Goal: Task Accomplishment & Management: Complete application form

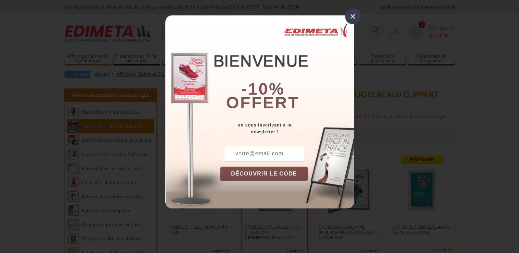
click at [353, 17] on div "×" at bounding box center [353, 17] width 16 height 16
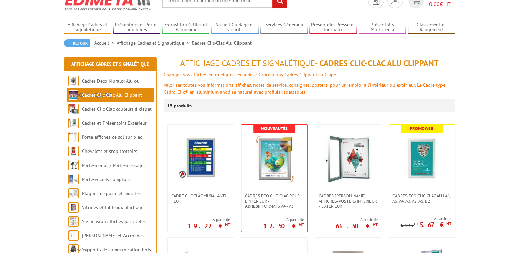
scroll to position [41, 0]
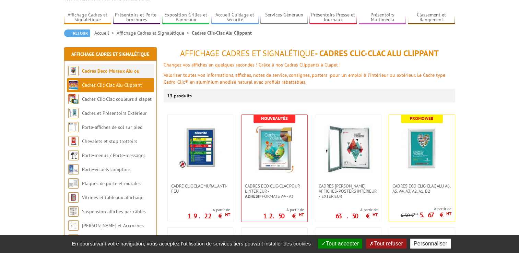
click at [110, 72] on link "Cadres Deco Muraux Alu ou [GEOGRAPHIC_DATA]" at bounding box center [103, 78] width 71 height 20
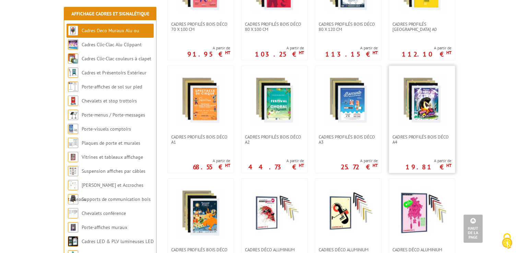
scroll to position [324, 0]
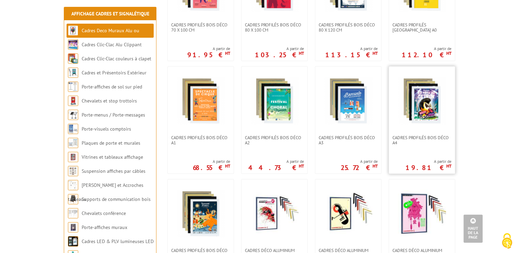
click at [412, 123] on link at bounding box center [422, 101] width 66 height 69
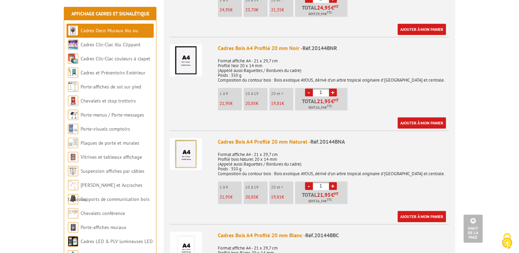
scroll to position [514, 0]
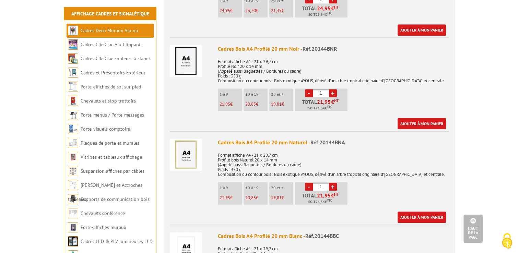
click at [333, 93] on link "+" at bounding box center [333, 93] width 8 height 8
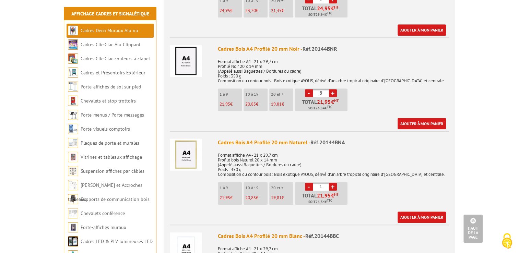
click at [333, 93] on link "+" at bounding box center [333, 93] width 8 height 8
type input "10"
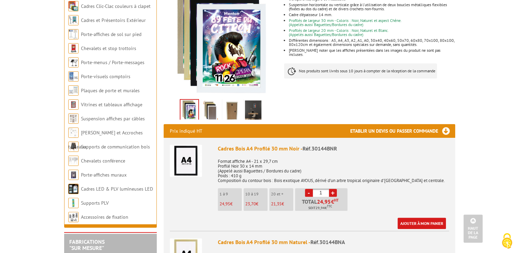
scroll to position [0, 0]
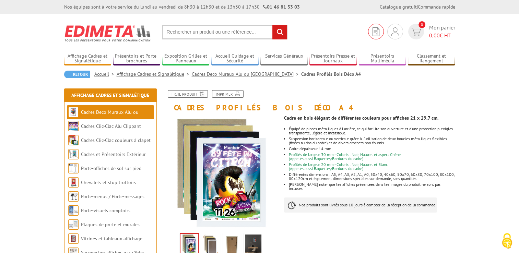
click at [376, 34] on img at bounding box center [375, 31] width 7 height 9
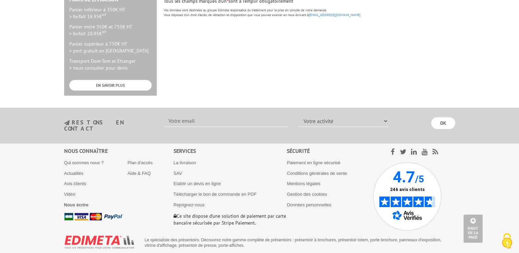
scroll to position [348, 0]
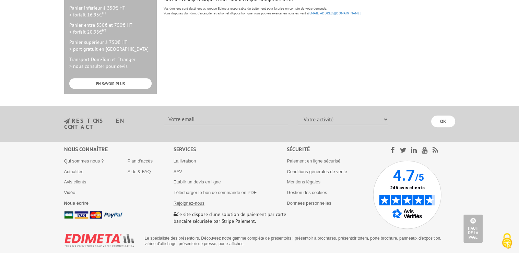
click at [194, 201] on link "Rejoignez-nous" at bounding box center [189, 203] width 31 height 5
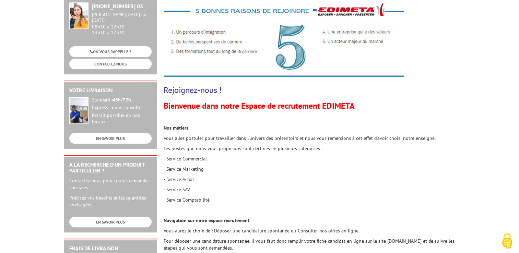
scroll to position [348, 0]
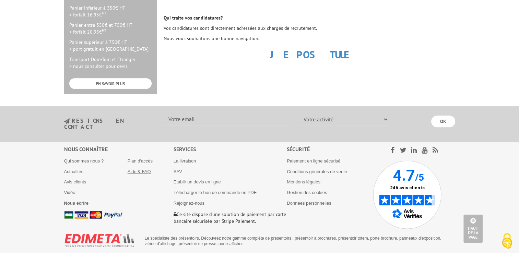
click at [138, 169] on link "Aide & FAQ" at bounding box center [139, 171] width 23 height 5
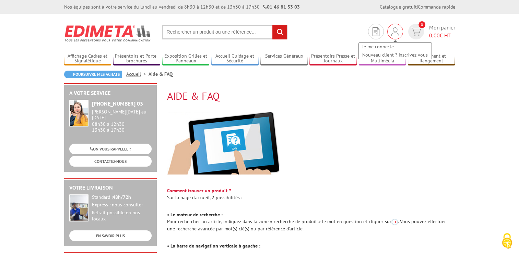
click at [393, 29] on img at bounding box center [395, 31] width 8 height 8
click at [372, 53] on link "Nouveau client ? Inscrivez-vous" at bounding box center [395, 55] width 73 height 8
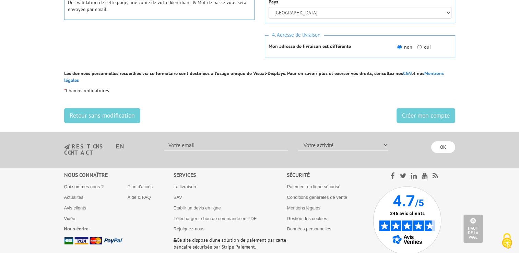
scroll to position [309, 0]
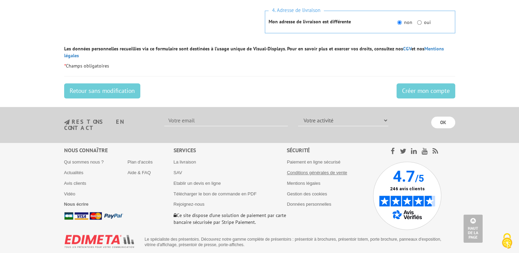
click at [323, 170] on link "Conditions générales de vente" at bounding box center [317, 172] width 60 height 5
click at [306, 181] on link "Mentions légales" at bounding box center [304, 183] width 34 height 5
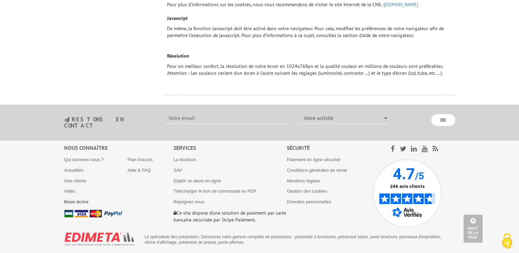
scroll to position [605, 0]
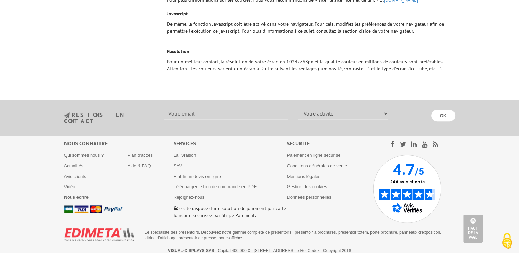
click at [135, 163] on link "Aide & FAQ" at bounding box center [139, 165] width 23 height 5
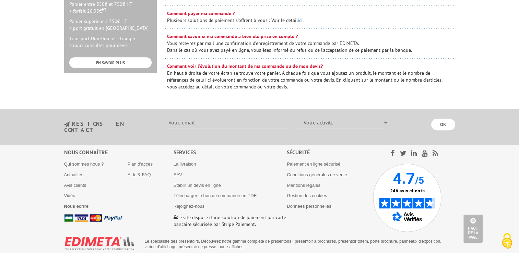
scroll to position [370, 0]
click at [208, 122] on input "text" at bounding box center [225, 122] width 123 height 12
type input "[EMAIL_ADDRESS][DOMAIN_NAME]"
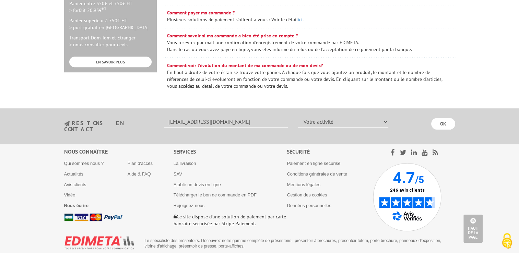
click at [326, 121] on select "Votre activité Administrations et collectivités Magasins et commerces Entrepris…" at bounding box center [343, 122] width 90 height 12
select select "877"
click at [298, 116] on select "Votre activité Administrations et collectivités Magasins et commerces Entrepris…" at bounding box center [343, 122] width 90 height 12
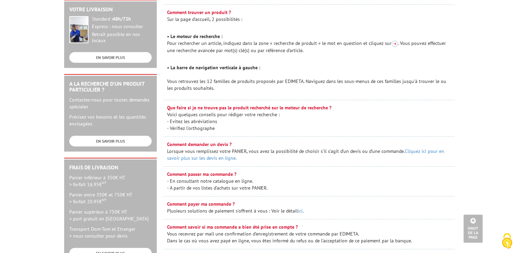
scroll to position [179, 0]
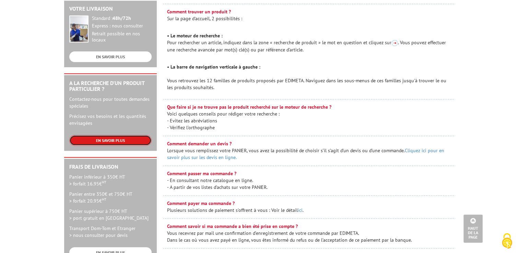
click at [99, 135] on link "EN SAVOIR PLUS" at bounding box center [110, 140] width 82 height 11
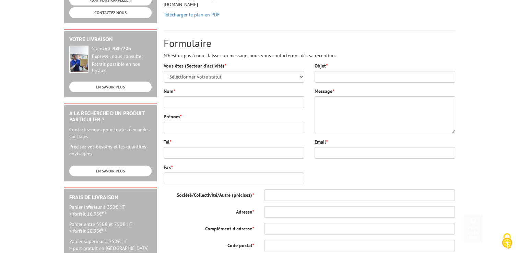
scroll to position [160, 0]
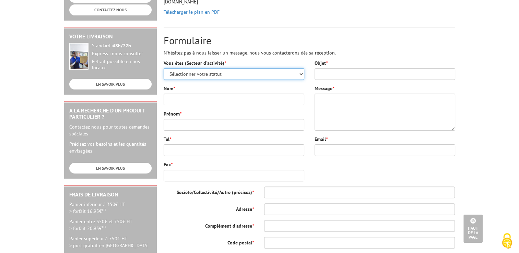
click at [212, 68] on select "Sélectionner votre statut Administrations et collectivités Magasins et commerce…" at bounding box center [234, 74] width 141 height 12
select select "877"
click at [164, 68] on select "Sélectionner votre statut Administrations et collectivités Magasins et commerce…" at bounding box center [234, 74] width 141 height 12
click at [348, 68] on input "Objet *" at bounding box center [384, 74] width 141 height 12
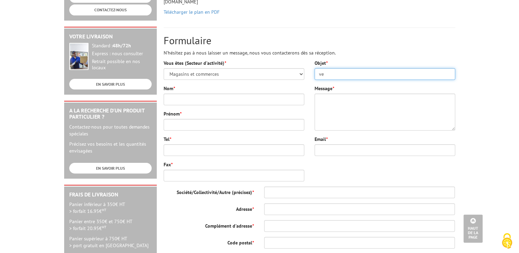
type input "v"
type input "VENTE A PROFESSIONNEL"
click at [350, 85] on div "Message *" at bounding box center [384, 108] width 141 height 46
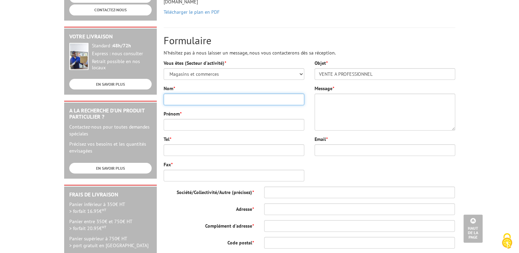
click at [184, 94] on input "Nom *" at bounding box center [234, 100] width 141 height 12
type input "TIRARD"
type input "VINCENT"
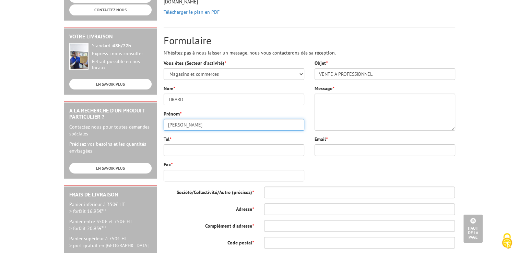
type input "v.tirard@gmail.com"
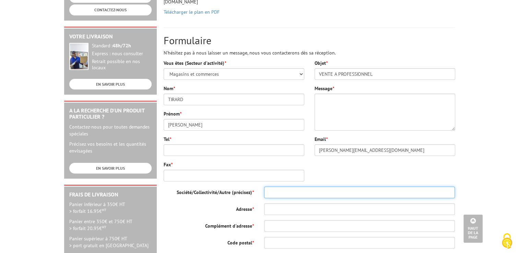
type input "TIRARD"
type input "38:68:a4:34:30:2a"
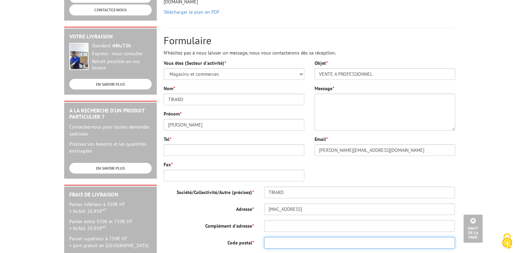
type input "83140"
type input "Six-Fours les Plages"
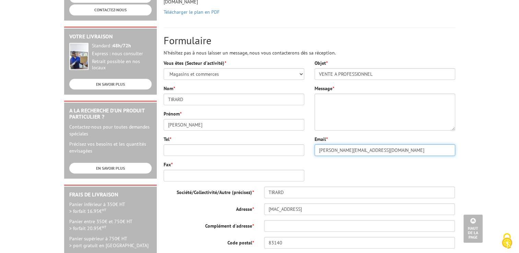
drag, startPoint x: 361, startPoint y: 141, endPoint x: 263, endPoint y: 142, distance: 98.1
click at [263, 142] on div "Vous êtes (Secteur d'activité) * Sélectionner votre statut Administrations et c…" at bounding box center [309, 198] width 302 height 277
type input "passionphotos83@gmail.com"
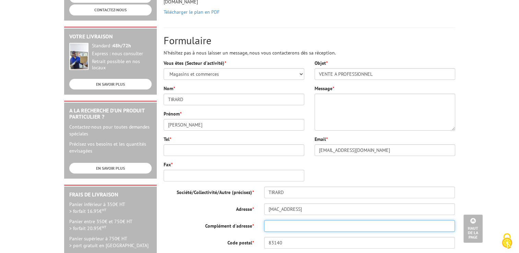
type input "Appt 104 Etage 1"
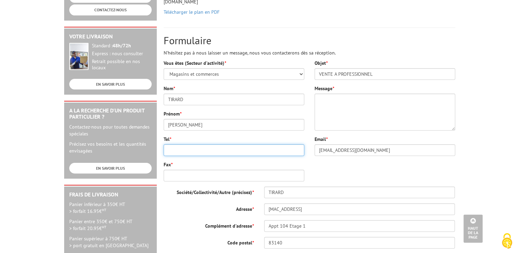
click at [183, 144] on input "Tel *" at bounding box center [234, 150] width 141 height 12
type input "0660404780"
click at [336, 161] on div "Vous êtes (Secteur d'activité) * Sélectionner votre statut Administrations et c…" at bounding box center [309, 198] width 302 height 277
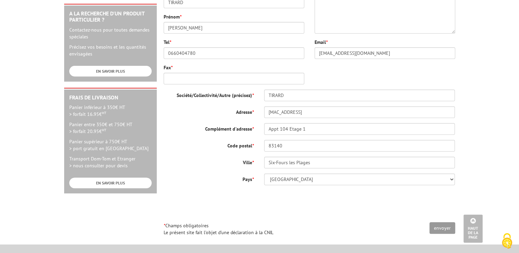
scroll to position [259, 0]
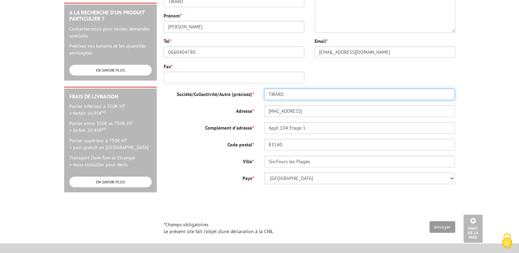
drag, startPoint x: 285, startPoint y: 84, endPoint x: 236, endPoint y: 91, distance: 49.4
click at [236, 91] on div "Société/Collectivité/Autre (précisez) * TIRARD Adresse * 38:68:a4:34:30:2a Comp…" at bounding box center [309, 136] width 291 height 96
type input "PASSION PHOTOS 83"
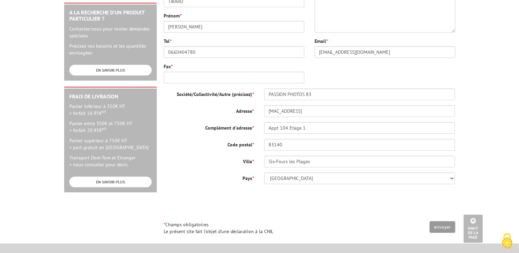
click at [193, 126] on div "Société/Collectivité/Autre (précisez) * PASSION PHOTOS 83 Adresse * 38:68:a4:34…" at bounding box center [309, 136] width 291 height 96
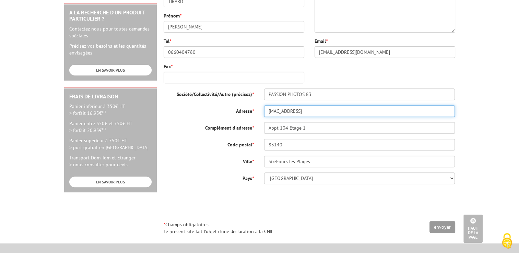
drag, startPoint x: 330, startPoint y: 102, endPoint x: 232, endPoint y: 111, distance: 97.8
click at [232, 111] on div "Société/Collectivité/Autre (précisez) * PASSION PHOTOS 83 Adresse * 38:68:a4:34…" at bounding box center [309, 136] width 291 height 96
type input "144 Avenue Laënnec"
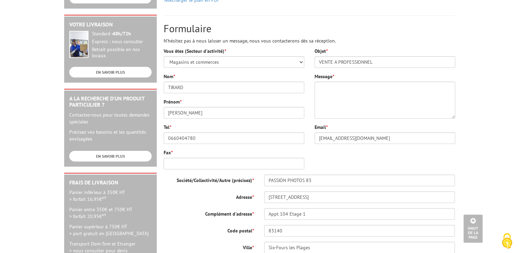
scroll to position [172, 0]
click at [327, 82] on textarea "Message *" at bounding box center [384, 100] width 141 height 37
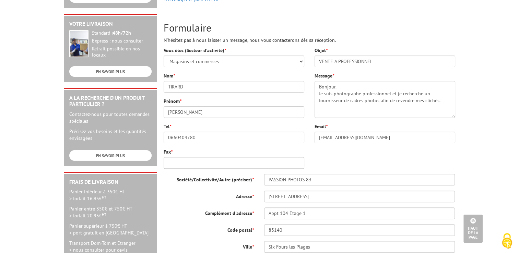
scroll to position [172, 0]
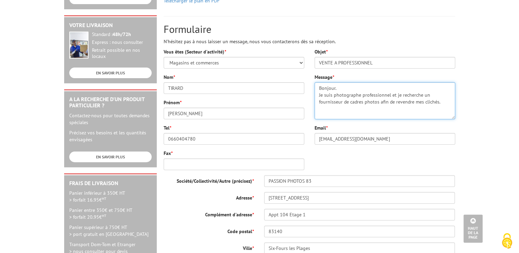
click at [380, 99] on textarea "Bonjour. Je suis photographe professionnel et je recherche un fournisseur de ca…" at bounding box center [384, 100] width 141 height 37
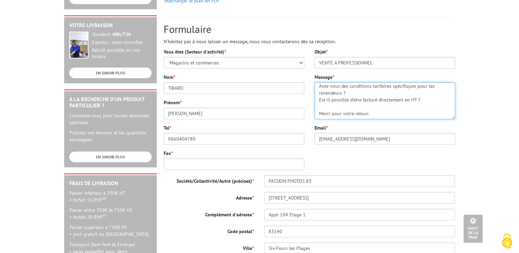
scroll to position [34, 0]
click at [355, 82] on textarea "Bonjour. Je suis photographe professionnel et je recherche un fournisseur de ca…" at bounding box center [384, 100] width 141 height 37
click at [379, 96] on textarea "Bonjour. Je suis photographe professionnel et je recherche un fournisseur de ca…" at bounding box center [384, 100] width 141 height 37
click at [359, 107] on textarea "Bonjour. Je suis photographe professionnel et je recherche un fournisseur de ca…" at bounding box center [384, 100] width 141 height 37
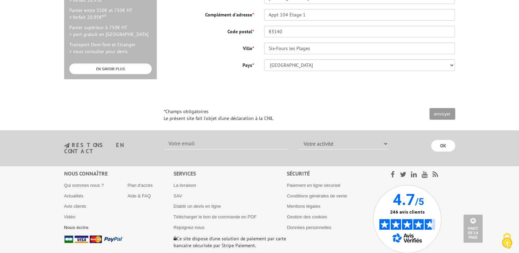
scroll to position [373, 0]
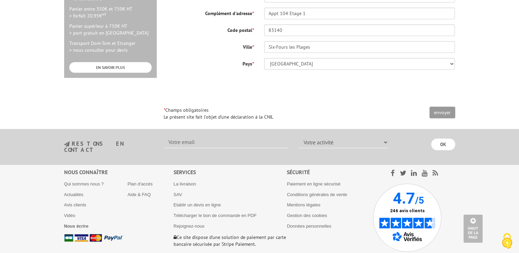
type textarea "Bonjour. Je suis photographe professionnel et je recherche un fournisseur de ca…"
click at [442, 107] on input "envoyer" at bounding box center [442, 113] width 26 height 12
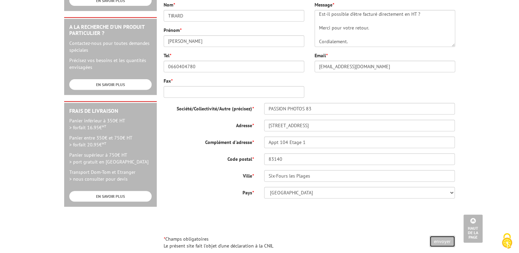
scroll to position [243, 0]
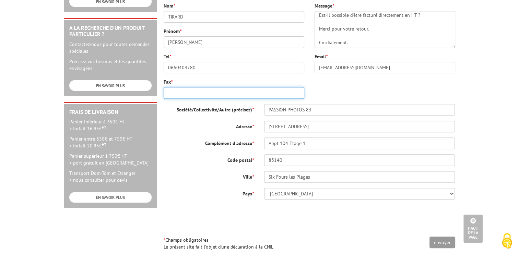
click at [175, 87] on input "Fax *" at bounding box center [234, 93] width 141 height 12
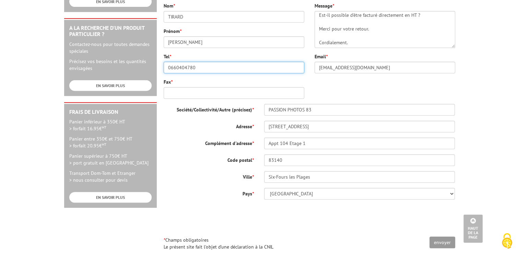
click at [189, 62] on input "0660404780" at bounding box center [234, 68] width 141 height 12
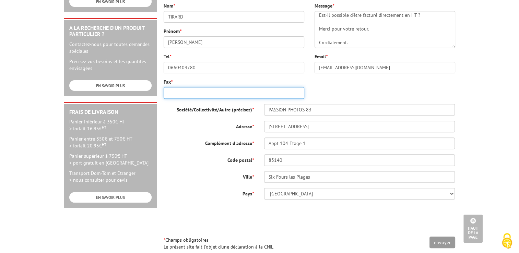
click at [178, 87] on input "Fax *" at bounding box center [234, 93] width 141 height 12
type input "0660404780"
click at [362, 83] on div "Vous êtes (Secteur d'activité) * Sélectionner votre statut Administrations et c…" at bounding box center [309, 115] width 302 height 277
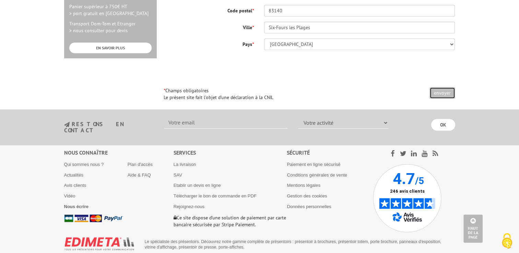
click at [436, 87] on input "envoyer" at bounding box center [442, 93] width 26 height 12
